Goal: Communication & Community: Participate in discussion

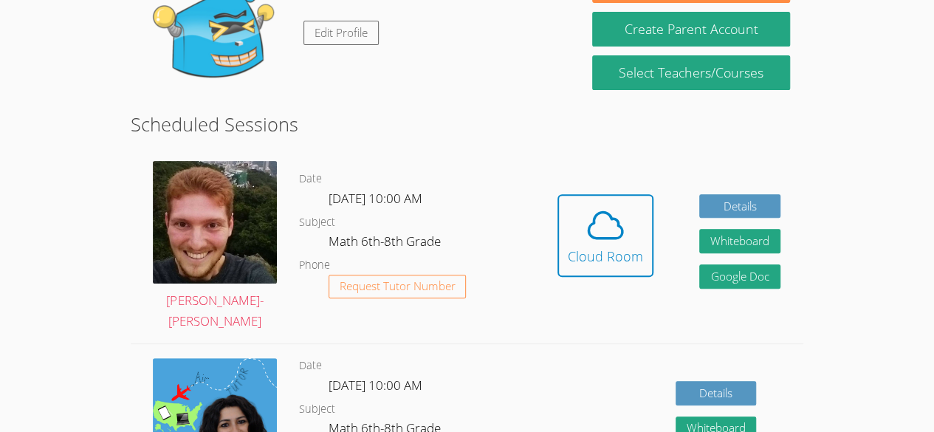
scroll to position [182, 0]
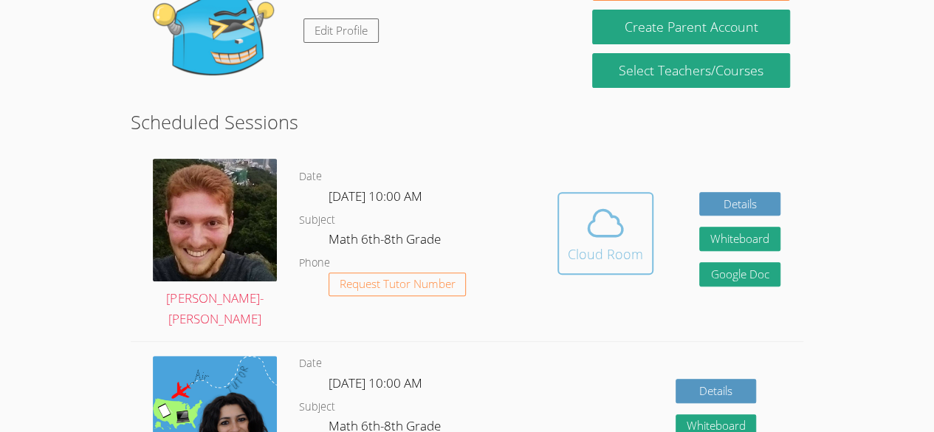
click at [629, 259] on div "Cloud Room" at bounding box center [605, 254] width 75 height 21
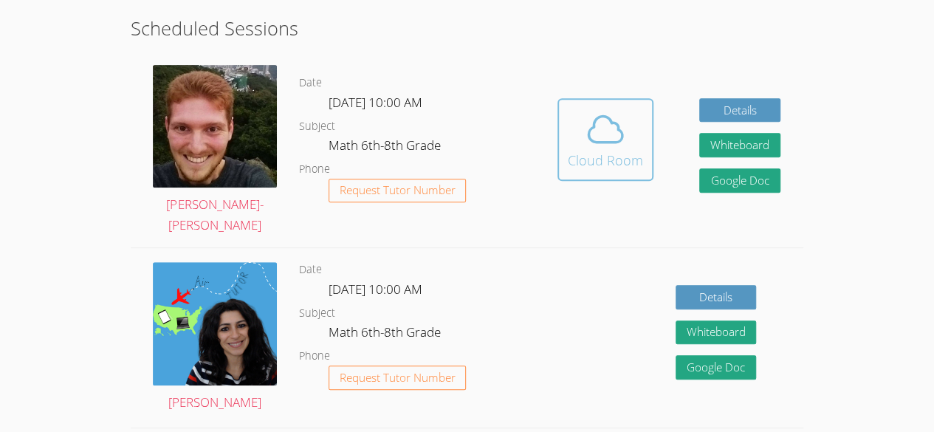
scroll to position [252, 0]
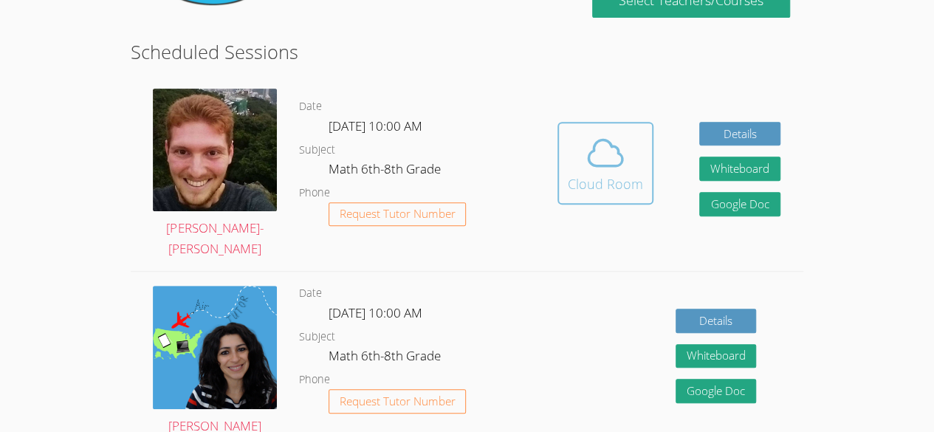
click at [575, 188] on div "Cloud Room" at bounding box center [605, 183] width 75 height 21
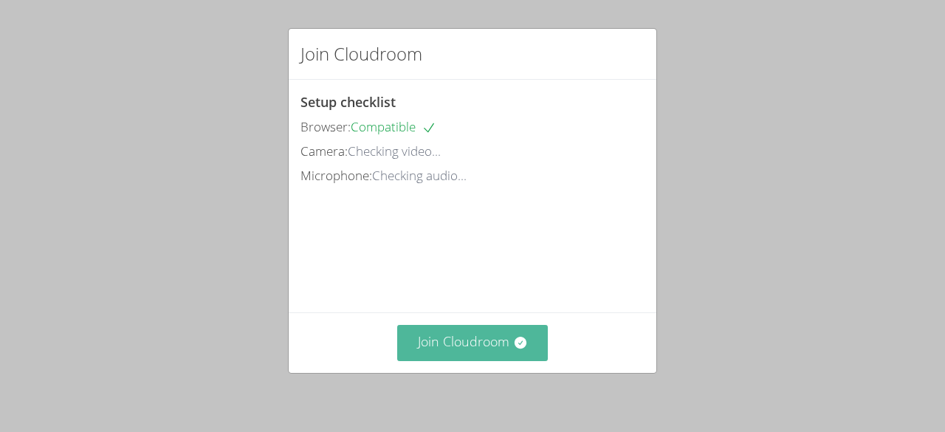
click at [505, 352] on button "Join Cloudroom" at bounding box center [472, 343] width 151 height 36
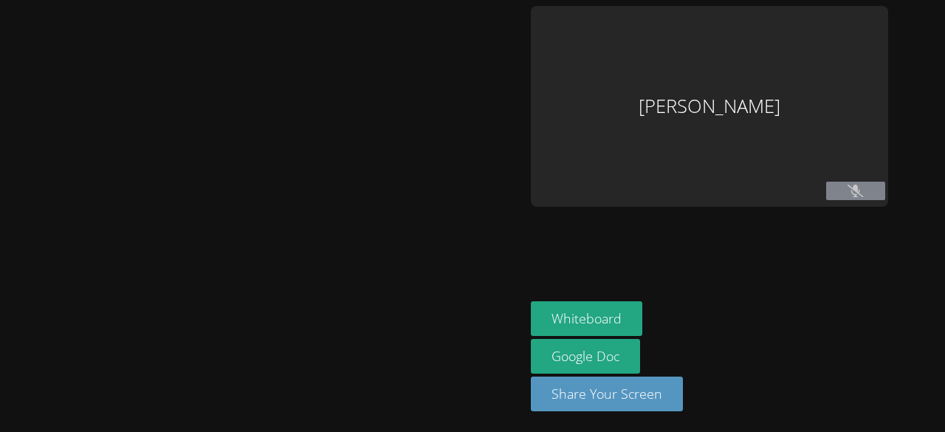
click at [495, 333] on div at bounding box center [262, 216] width 513 height 420
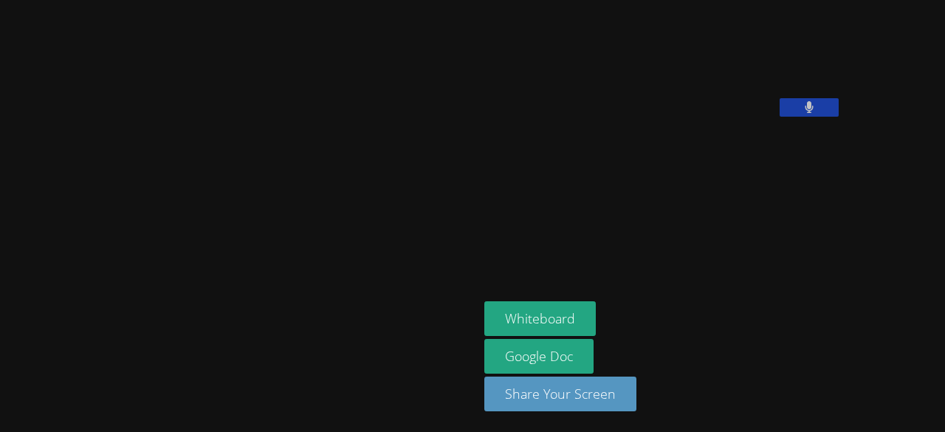
click at [779, 117] on button at bounding box center [808, 107] width 59 height 18
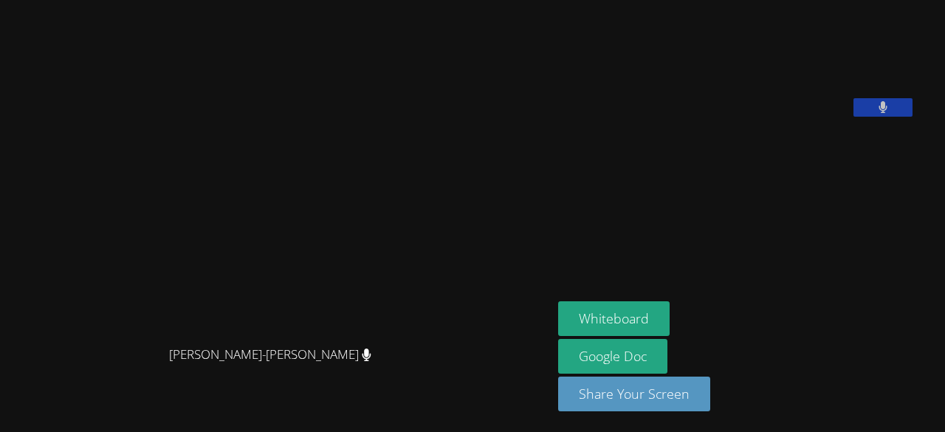
click at [0, 319] on main "Vincent Astray-Caneda Vincent Astray-Caneda" at bounding box center [276, 216] width 552 height 432
click at [0, 385] on main "Vincent Astray-Caneda Vincent Astray-Caneda" at bounding box center [276, 216] width 552 height 432
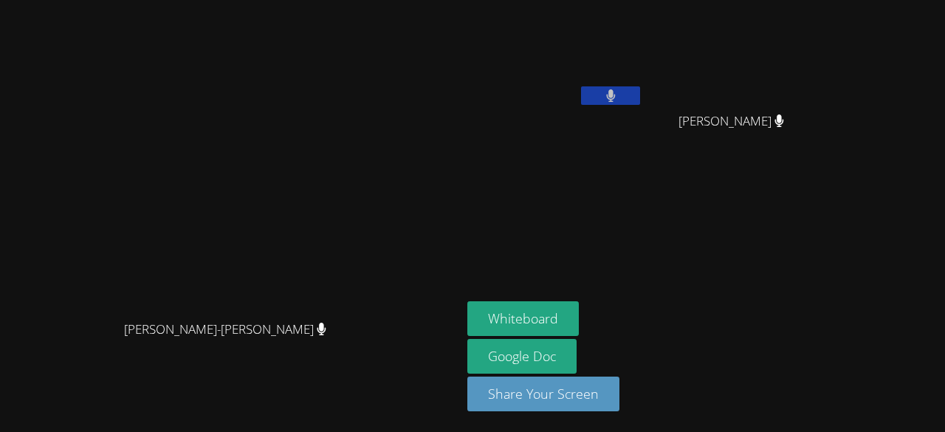
click at [741, 238] on aside "Emmanuel Alexis Elsadig Ali Elsadig Ali Whiteboard Google Doc Share Your Screen" at bounding box center [645, 216] width 369 height 432
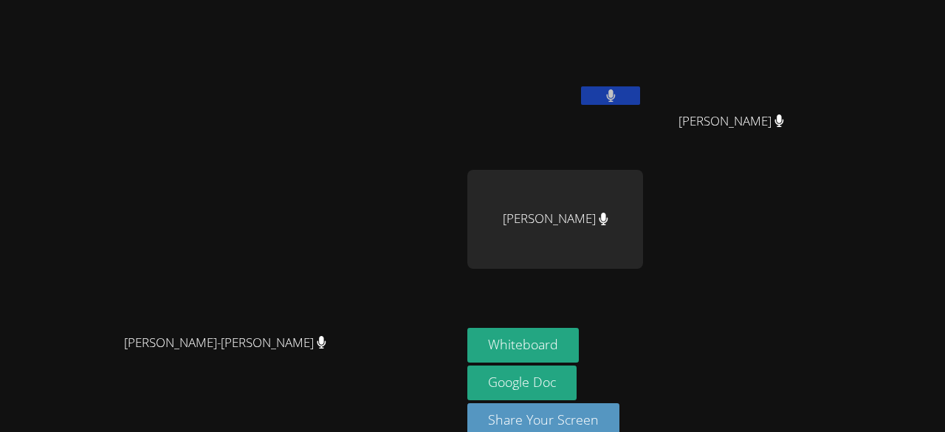
click at [342, 326] on video at bounding box center [230, 199] width 221 height 253
click at [579, 347] on button "Whiteboard" at bounding box center [522, 345] width 111 height 35
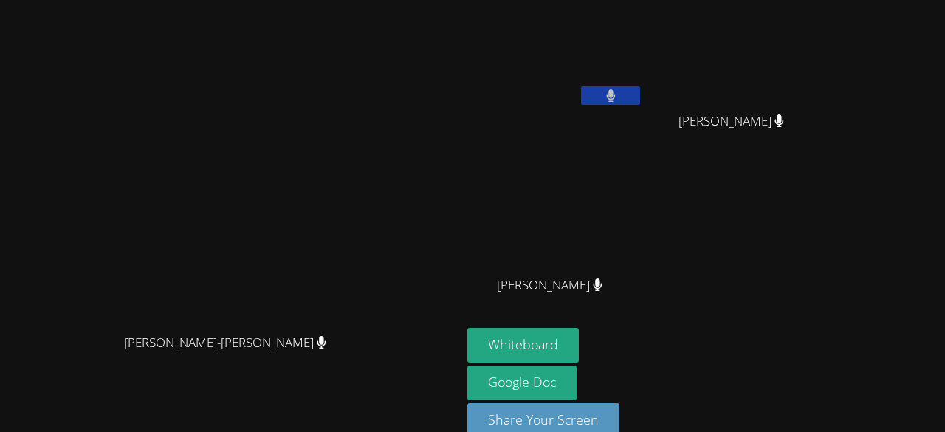
click at [602, 286] on icon at bounding box center [597, 284] width 9 height 13
click at [640, 100] on button at bounding box center [610, 95] width 59 height 18
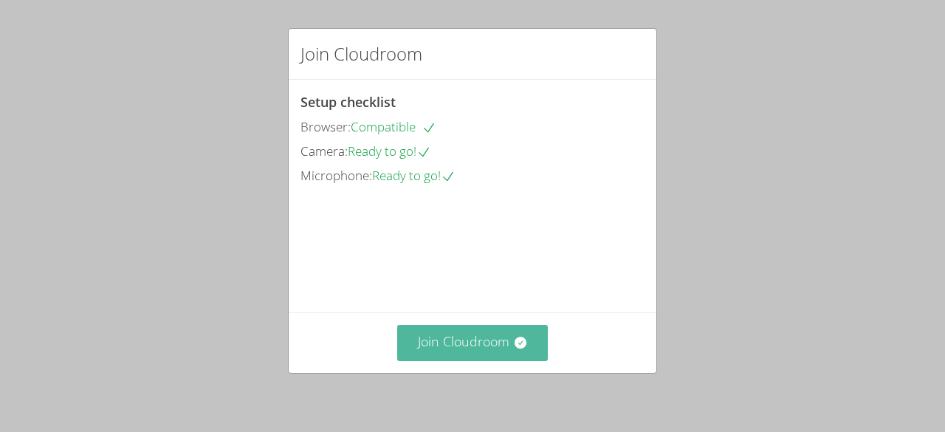
click at [486, 345] on button "Join Cloudroom" at bounding box center [472, 343] width 151 height 36
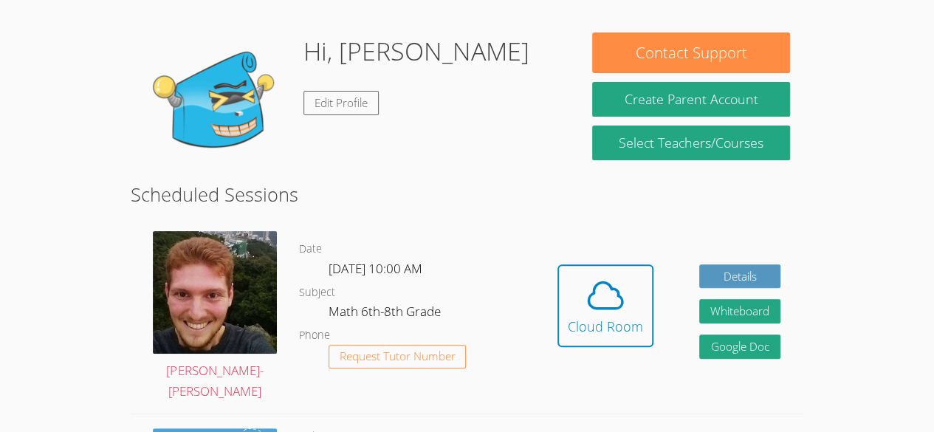
scroll to position [120, 0]
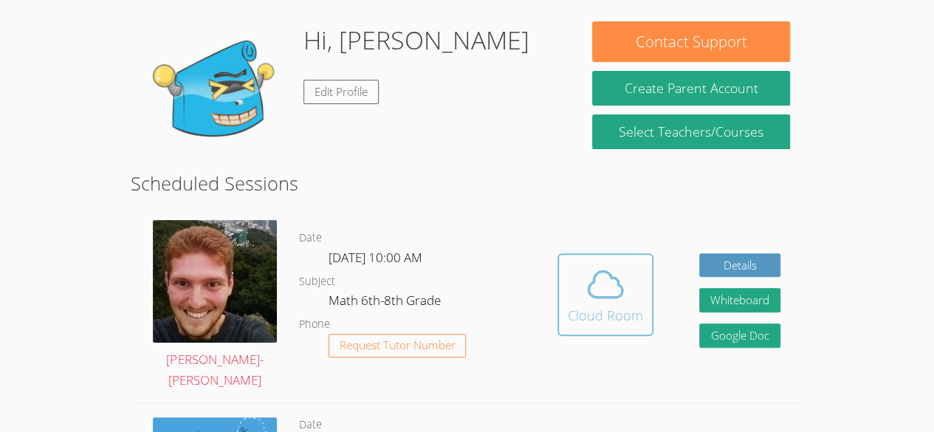
click at [607, 310] on div "Cloud Room" at bounding box center [605, 315] width 75 height 21
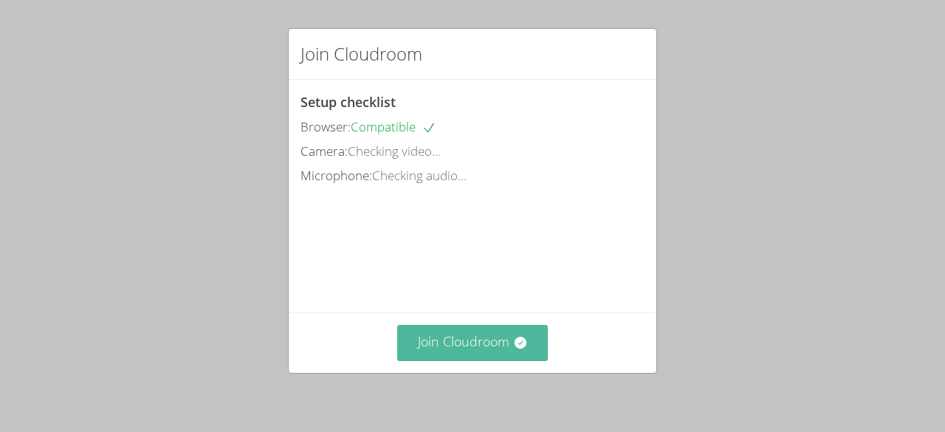
click at [496, 357] on button "Join Cloudroom" at bounding box center [472, 343] width 151 height 36
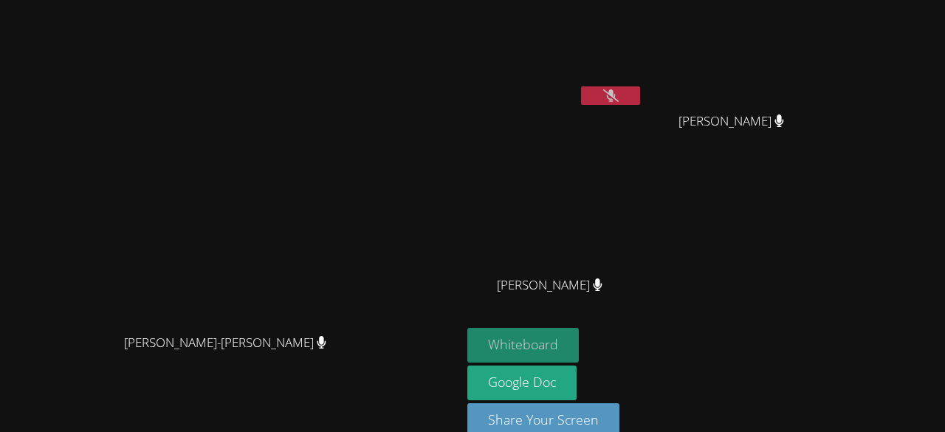
click at [579, 344] on button "Whiteboard" at bounding box center [522, 345] width 111 height 35
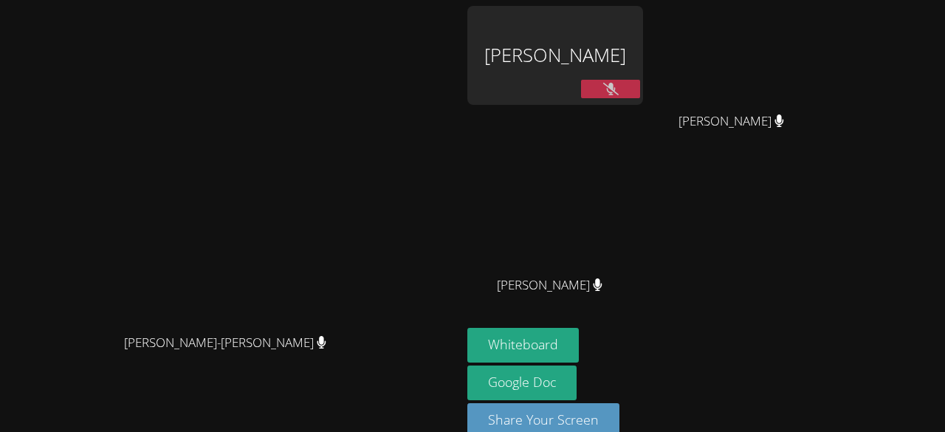
click at [643, 60] on div "Emmanuel Alexis" at bounding box center [555, 55] width 176 height 99
click at [619, 86] on icon at bounding box center [611, 89] width 16 height 13
click at [824, 89] on video at bounding box center [737, 55] width 176 height 99
click at [640, 89] on button at bounding box center [610, 89] width 59 height 18
click at [784, 124] on icon at bounding box center [779, 120] width 10 height 13
